Goal: Communication & Community: Share content

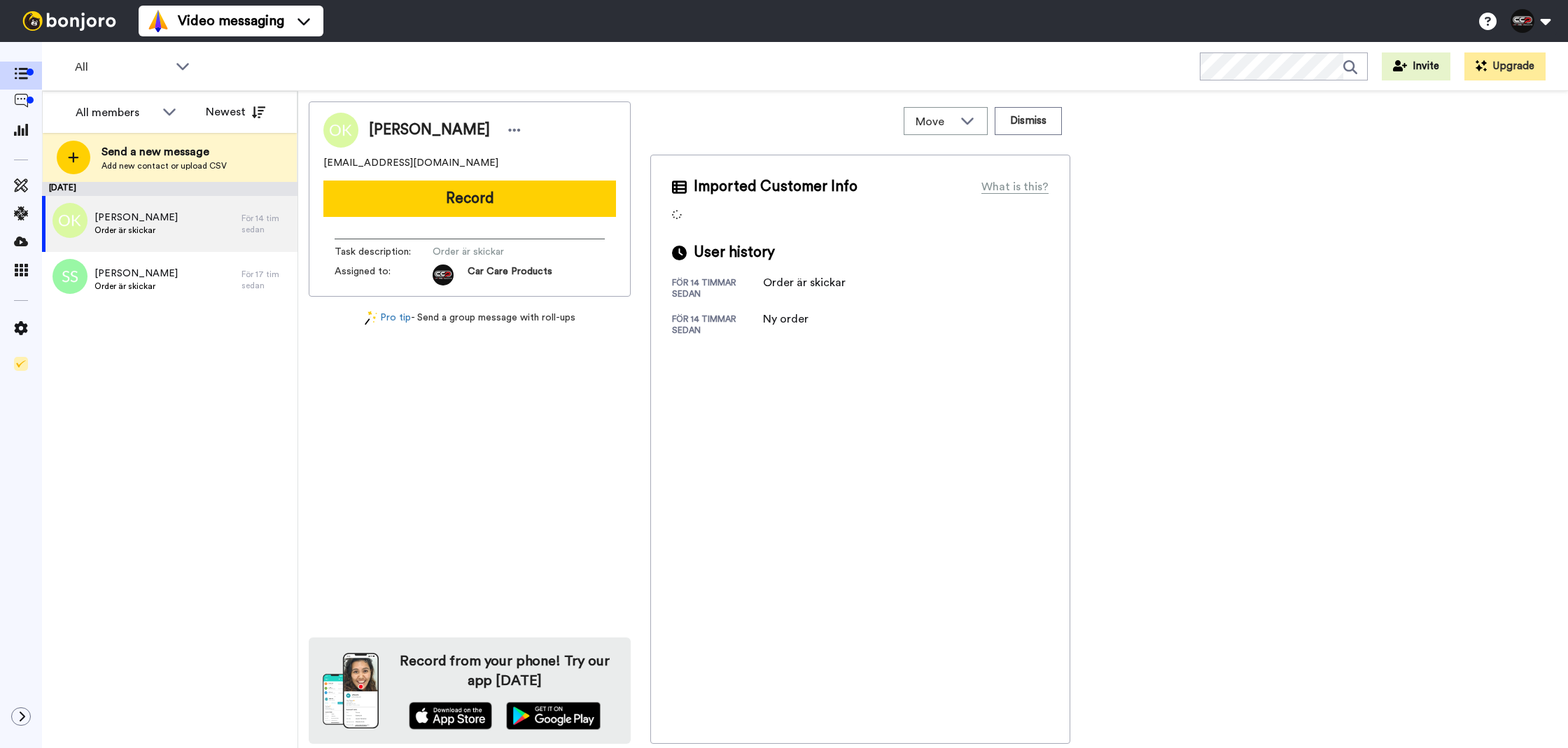
click at [504, 207] on button "Record" at bounding box center [470, 199] width 293 height 37
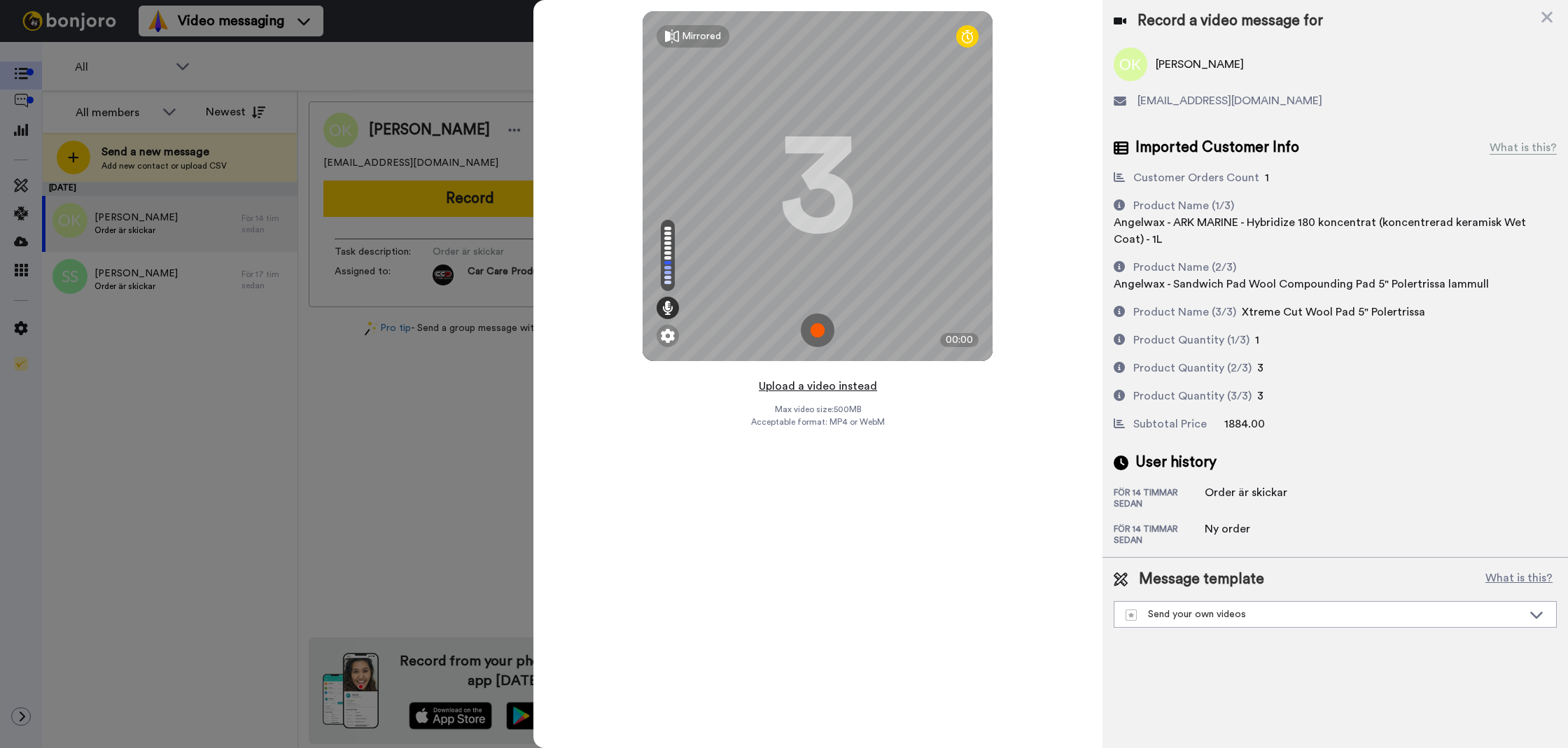
click at [825, 384] on button "Upload a video instead" at bounding box center [818, 386] width 127 height 18
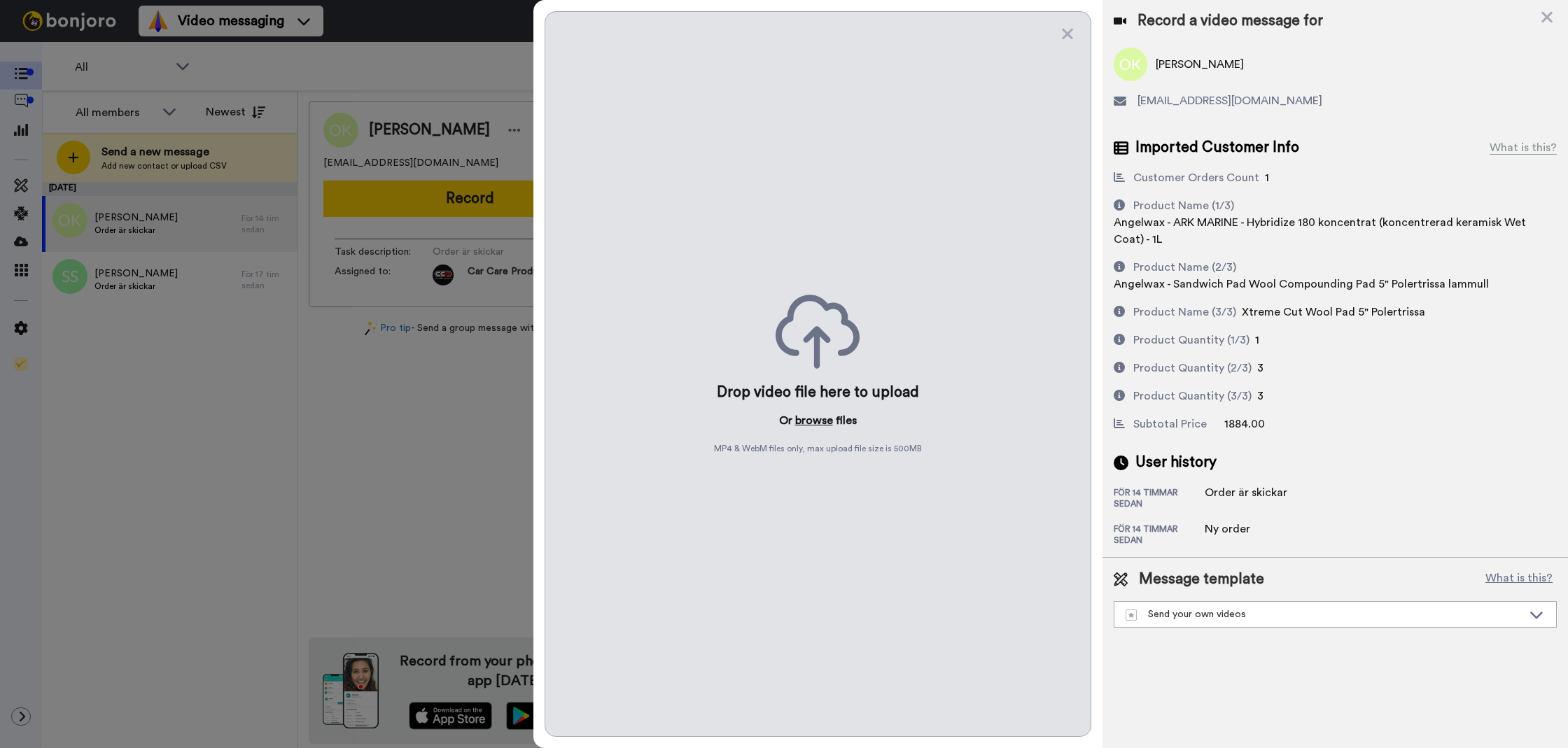
click at [803, 422] on button "browse" at bounding box center [813, 420] width 38 height 16
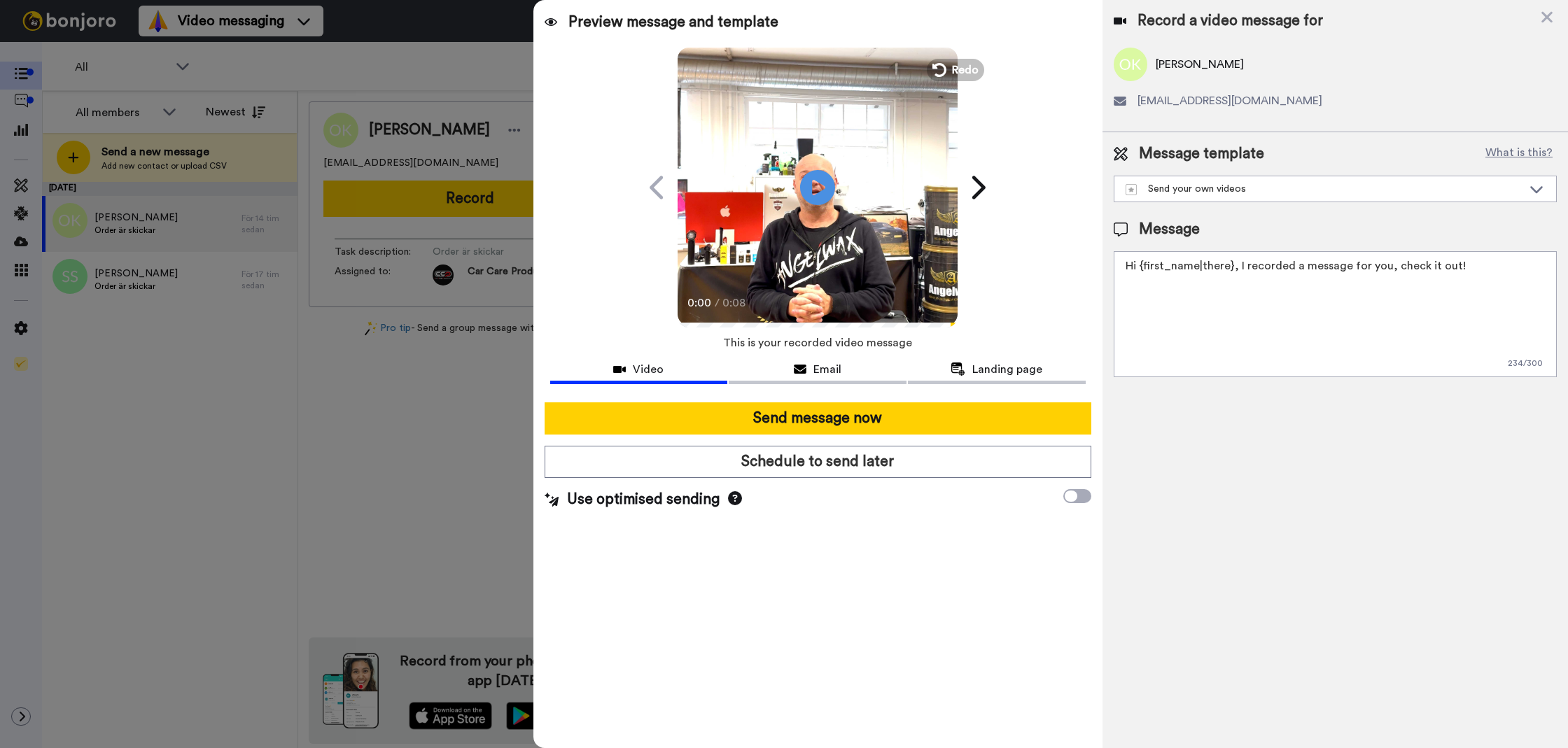
click at [1395, 317] on textarea "Hi {first_name|there}, I recorded a message for you, check it out!" at bounding box center [1335, 314] width 443 height 126
paste textarea
click at [1272, 266] on textarea "Tack för att du handlar hos oss! Välkommen åter." at bounding box center [1335, 314] width 443 height 126
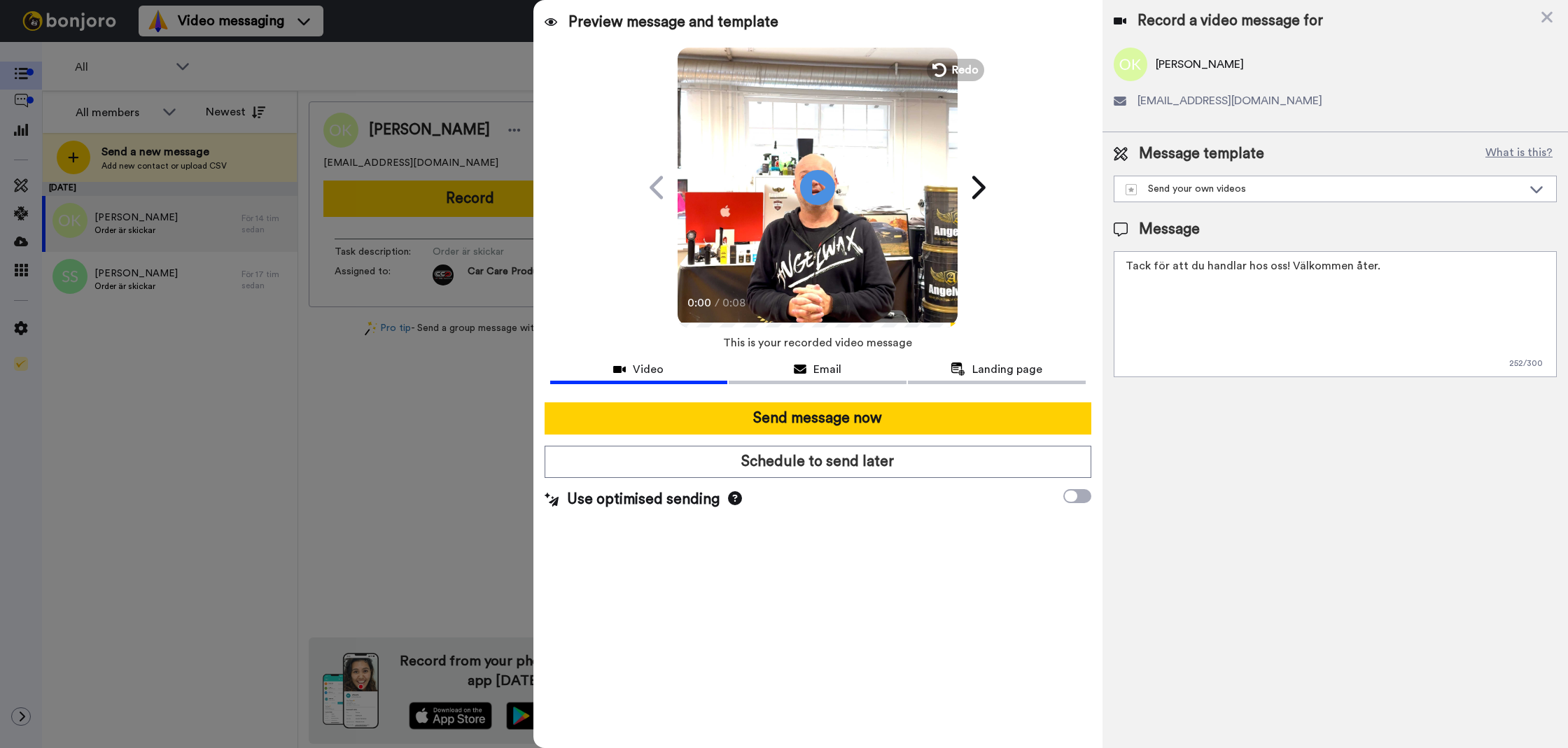
click at [1272, 266] on textarea "Tack för att du handlar hos oss! Välkommen åter." at bounding box center [1335, 314] width 443 height 126
type textarea "Tack för att du handlar hos oss! Välkommen åter."
click at [1213, 411] on div "Record a video message for Oskar Karlsson madebyme88@gmail.com Message template…" at bounding box center [1335, 374] width 466 height 748
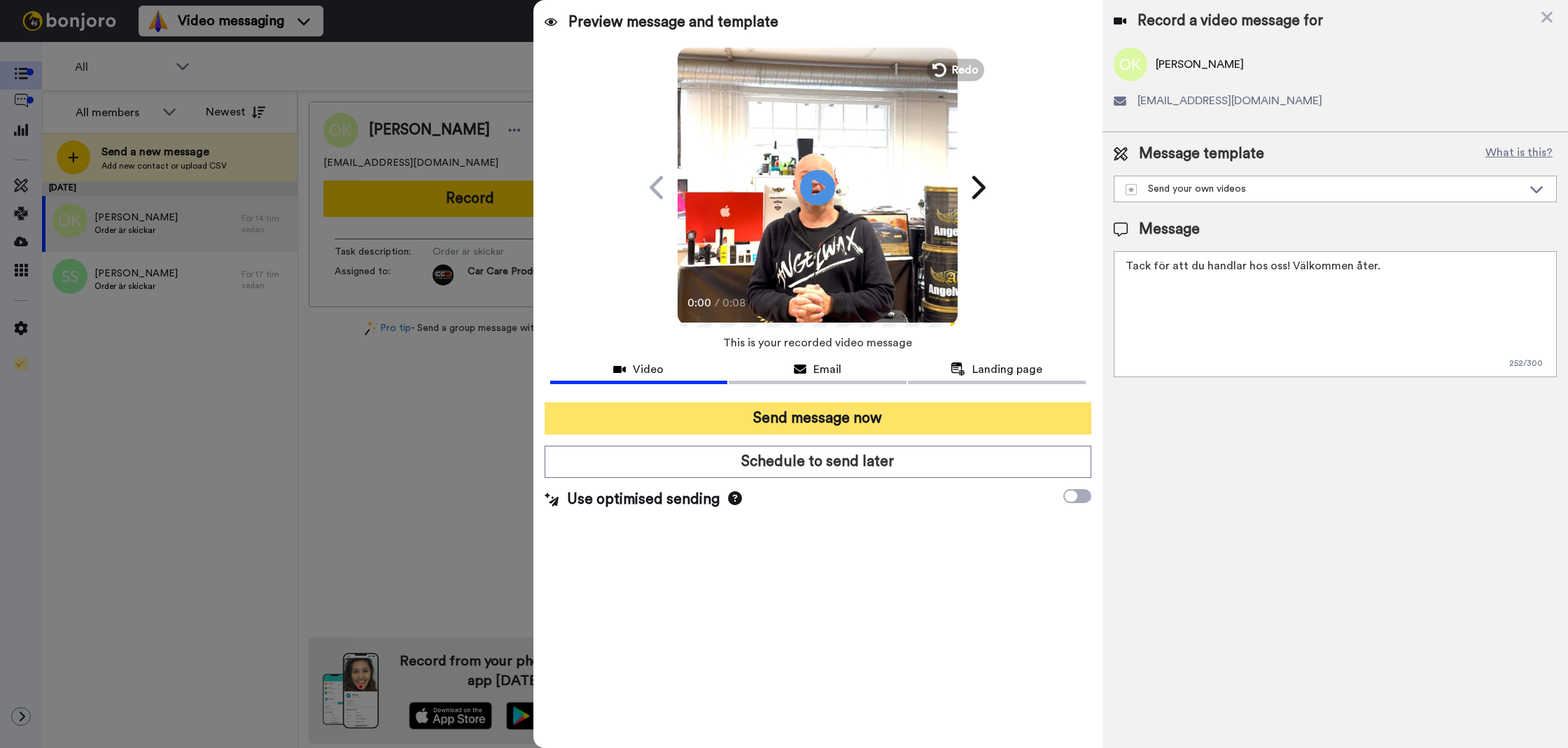
click at [1004, 402] on button "Send message now" at bounding box center [818, 418] width 547 height 32
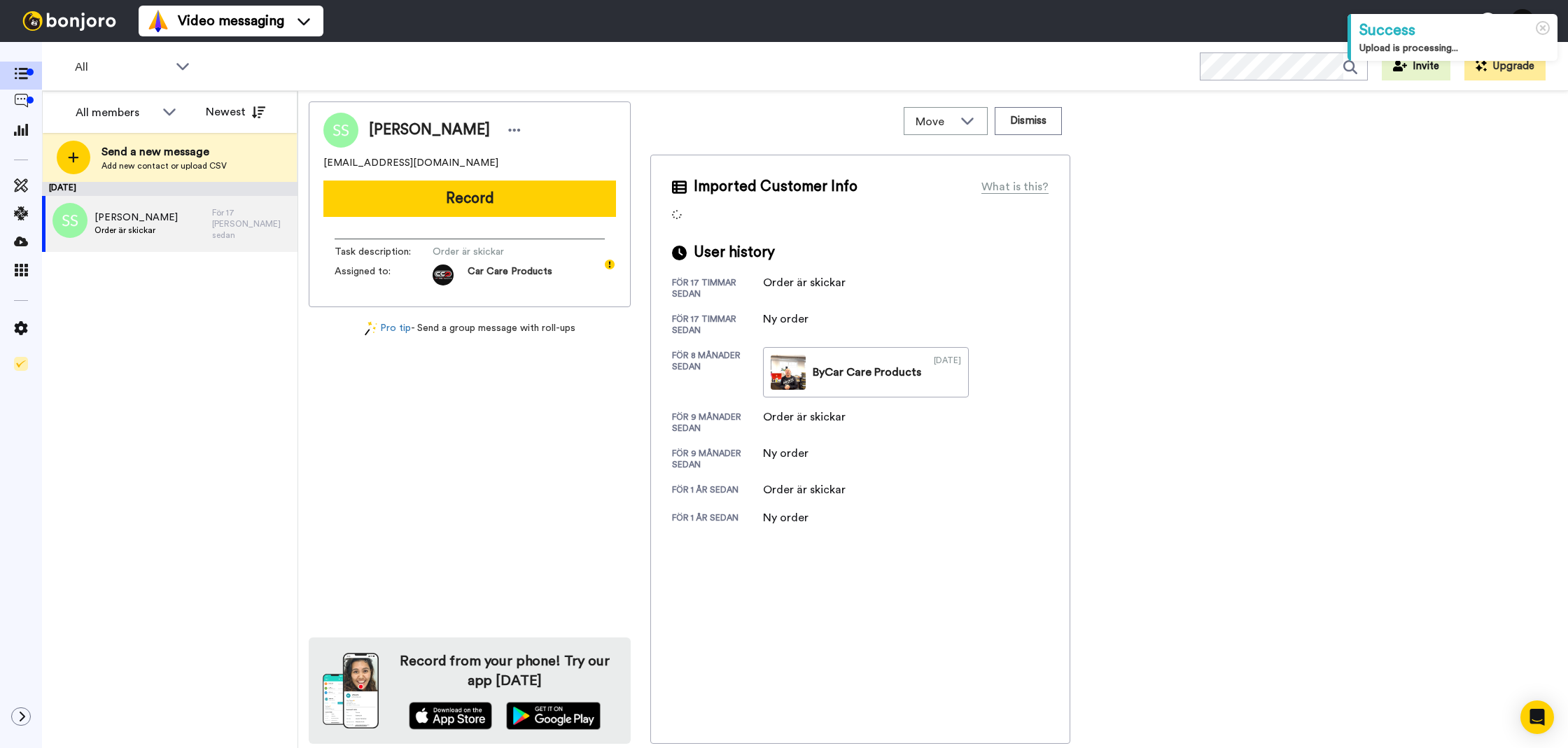
click at [438, 213] on button "Record" at bounding box center [470, 199] width 293 height 37
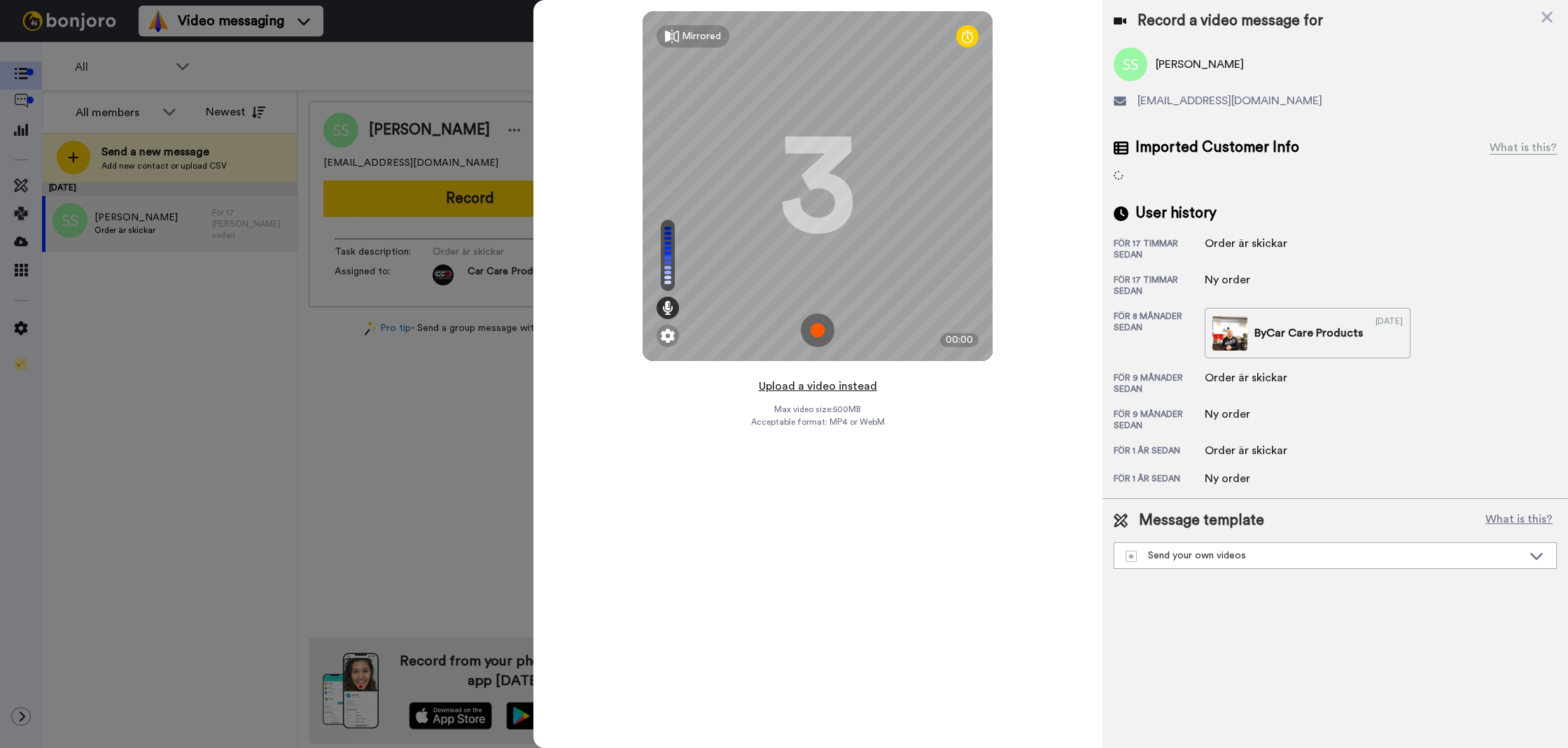
click at [796, 383] on button "Upload a video instead" at bounding box center [818, 386] width 127 height 18
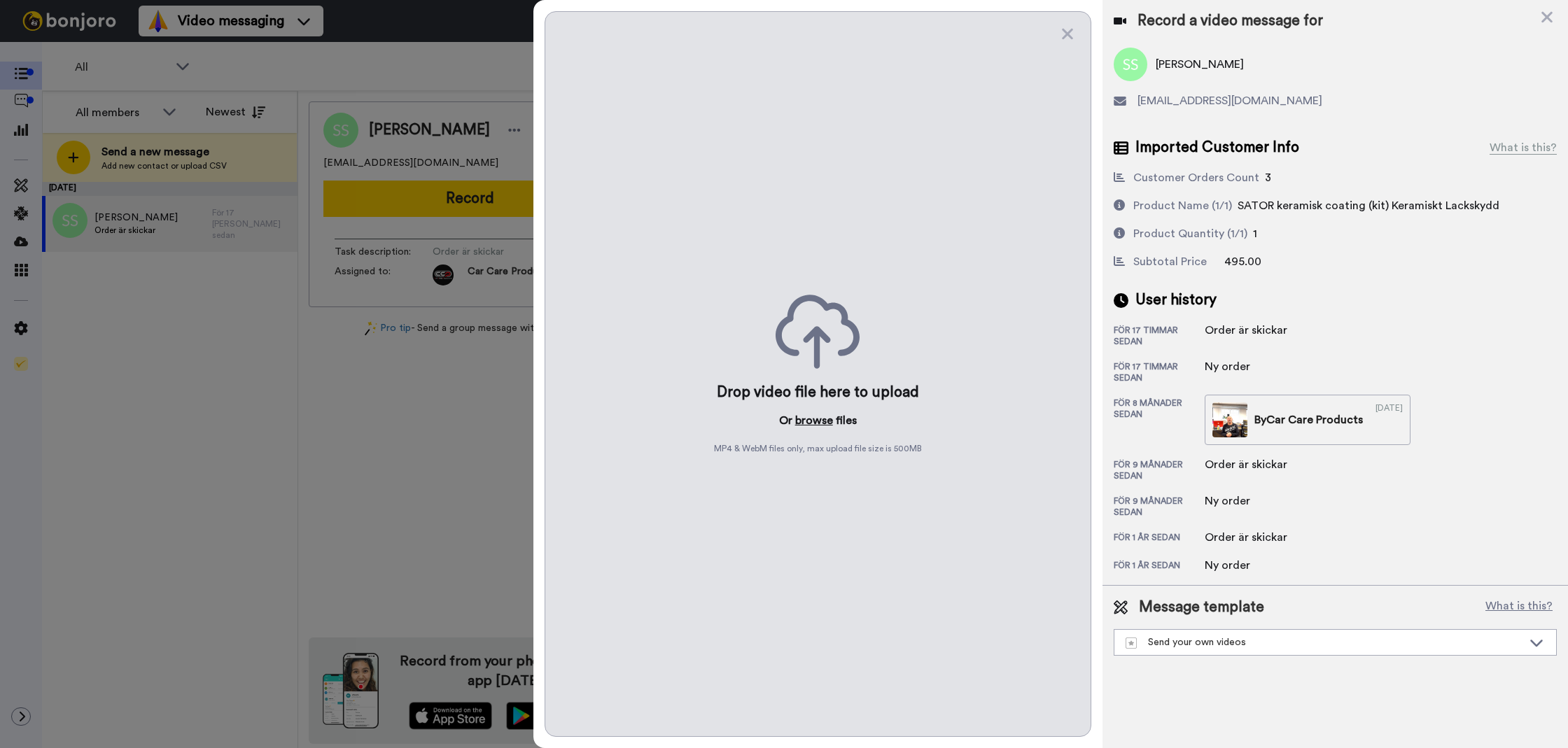
click at [805, 421] on button "browse" at bounding box center [813, 420] width 38 height 16
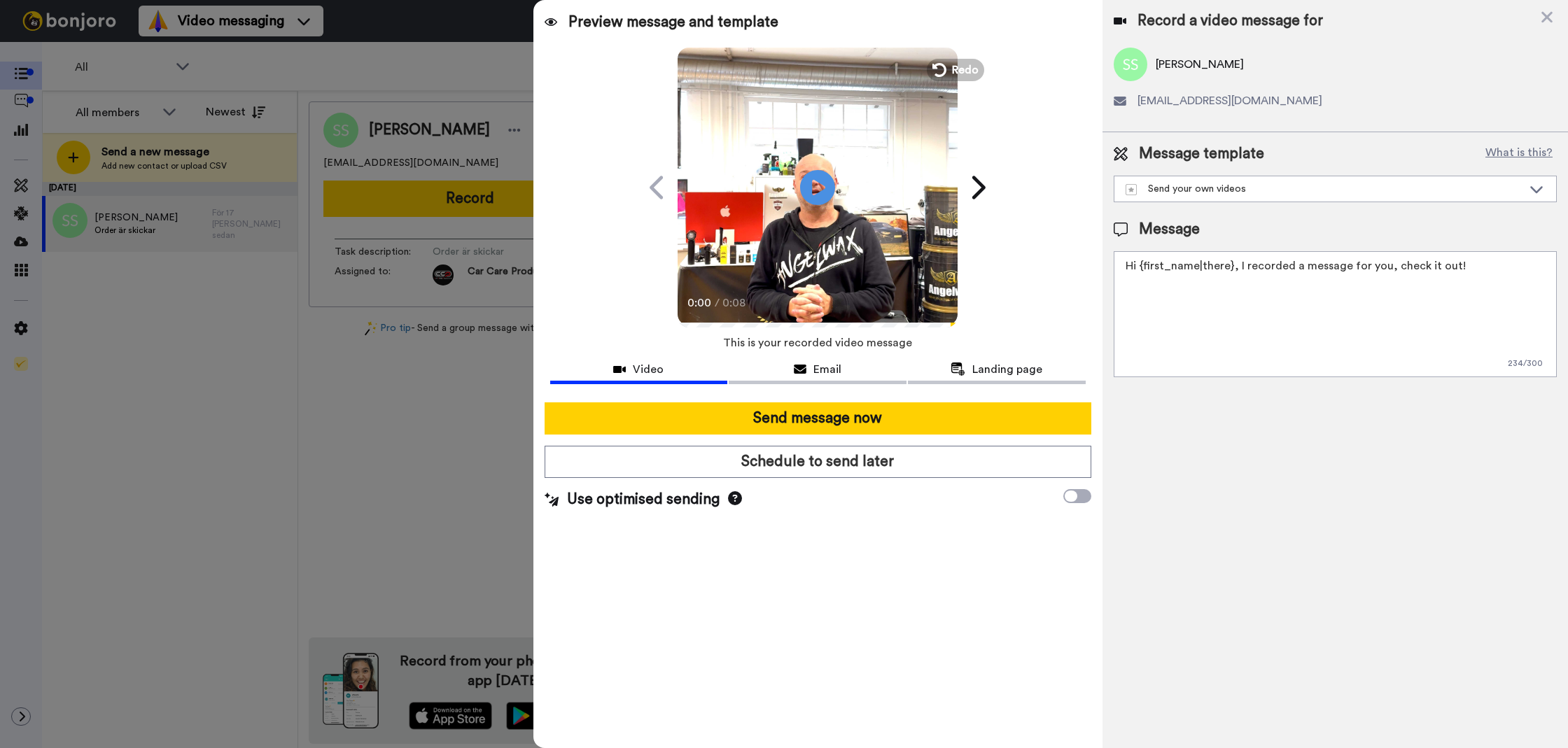
click at [1256, 340] on textarea "Hi {first_name|there}, I recorded a message for you, check it out!" at bounding box center [1335, 314] width 443 height 126
paste textarea "Tack för att du handlar hos oss! Välkommen åter."
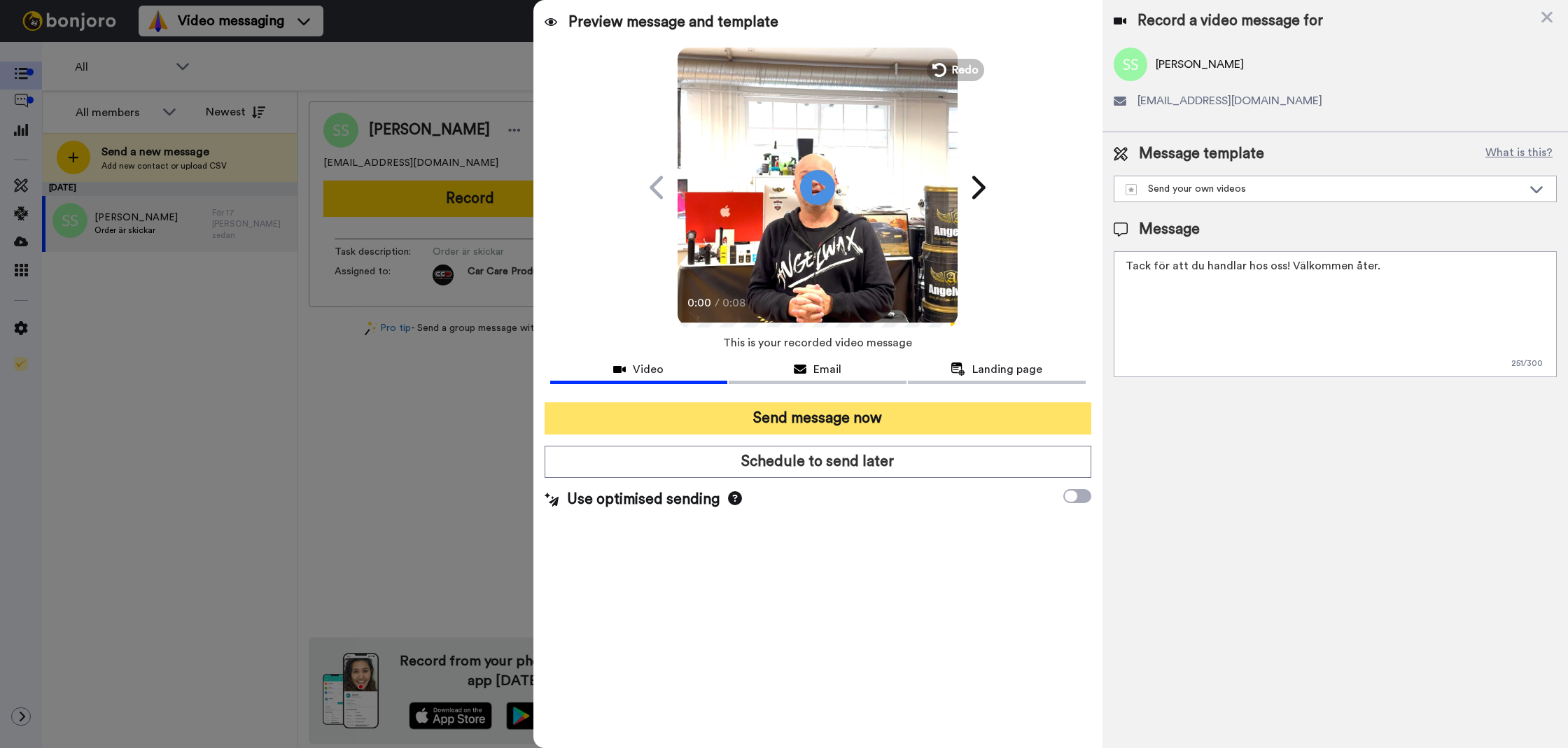
type textarea "Tack för att du handlar hos oss! Välkommen åter."
click at [1036, 405] on button "Send message now" at bounding box center [818, 418] width 547 height 32
